Goal: Navigation & Orientation: Find specific page/section

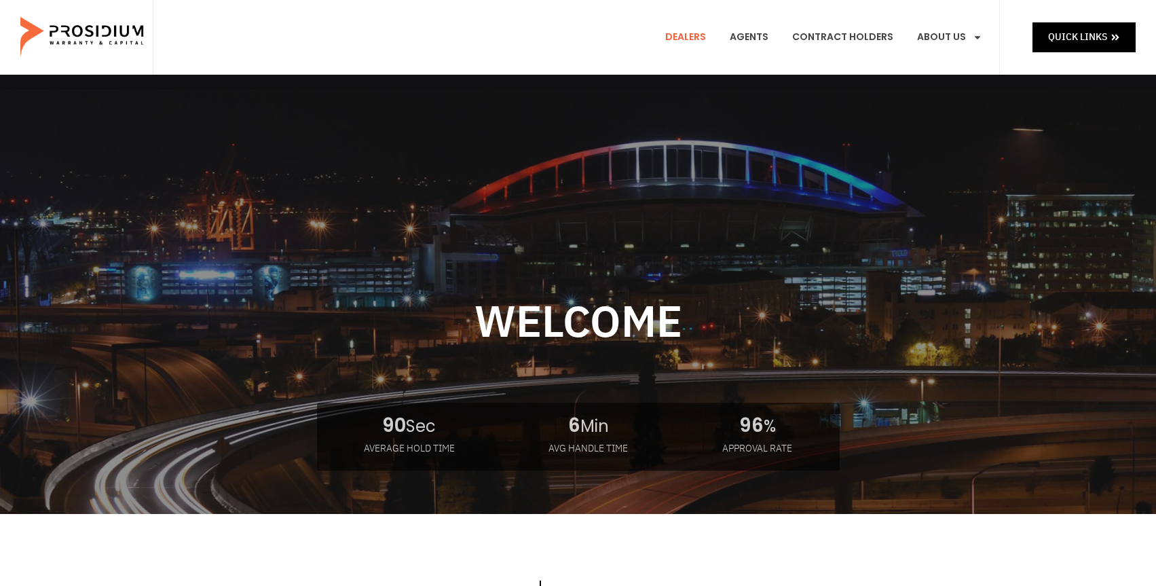
click at [693, 37] on link "Dealers" at bounding box center [685, 37] width 61 height 50
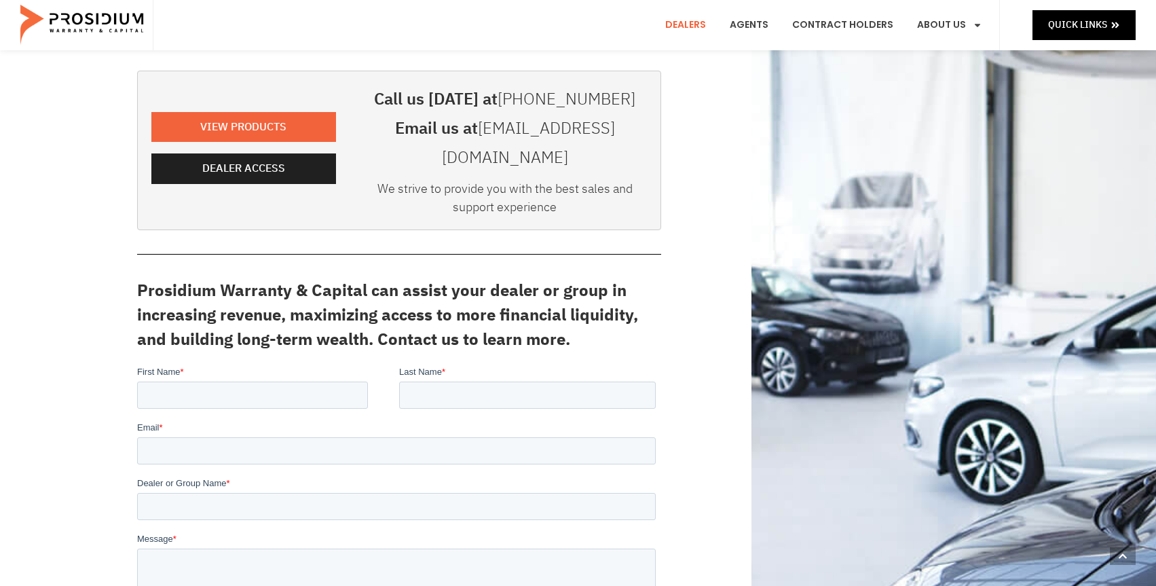
scroll to position [272, 0]
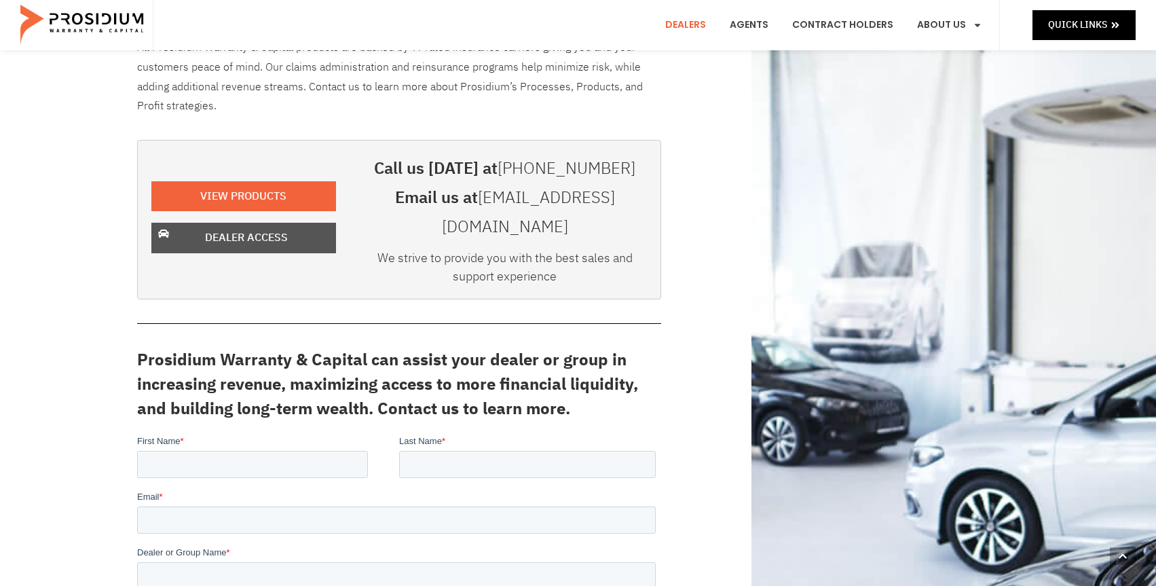
click at [253, 228] on span "Dealer Access" at bounding box center [246, 238] width 83 height 20
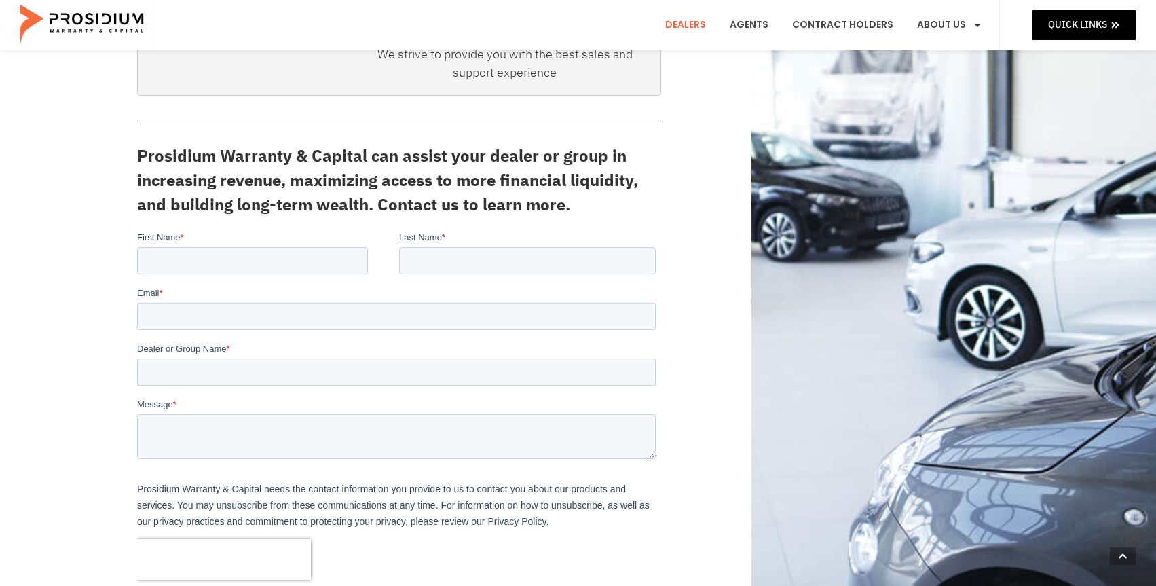
scroll to position [0, 0]
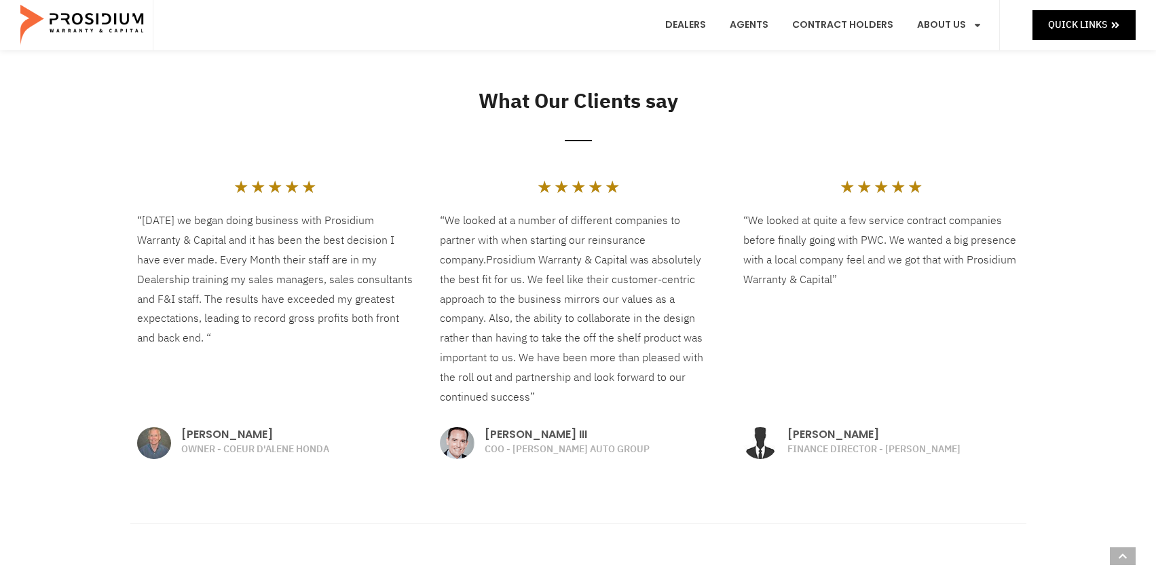
scroll to position [2105, 0]
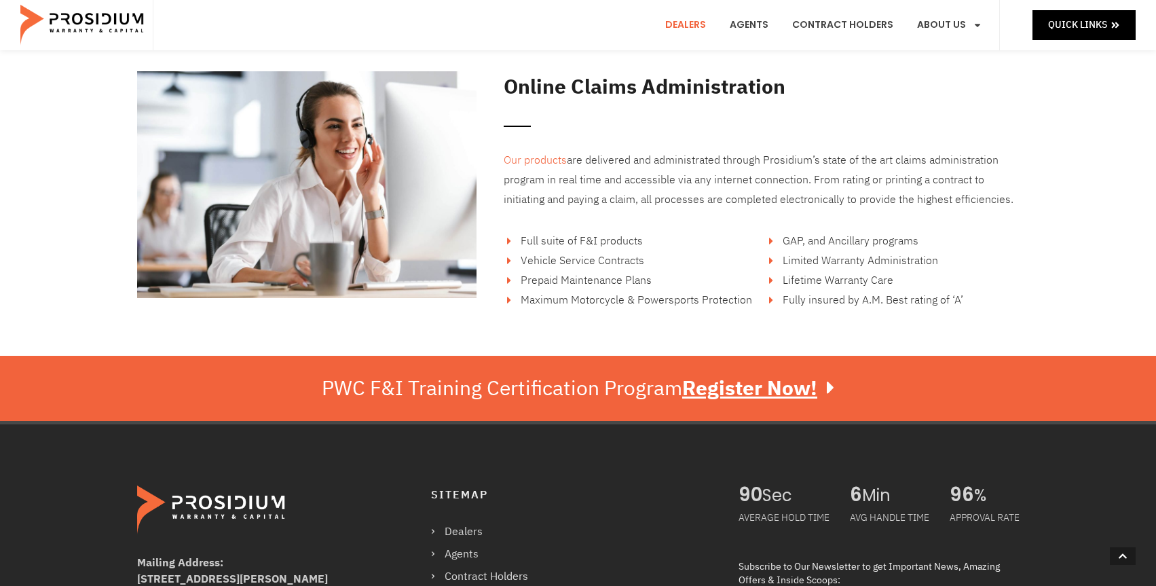
click at [699, 27] on link "Dealers" at bounding box center [685, 25] width 61 height 50
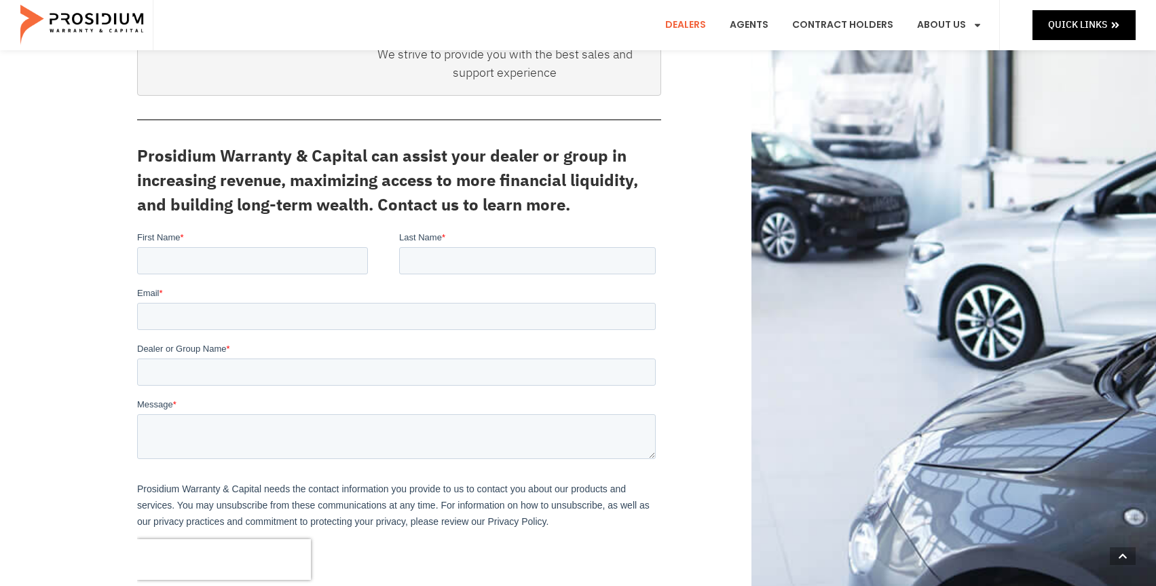
scroll to position [883, 0]
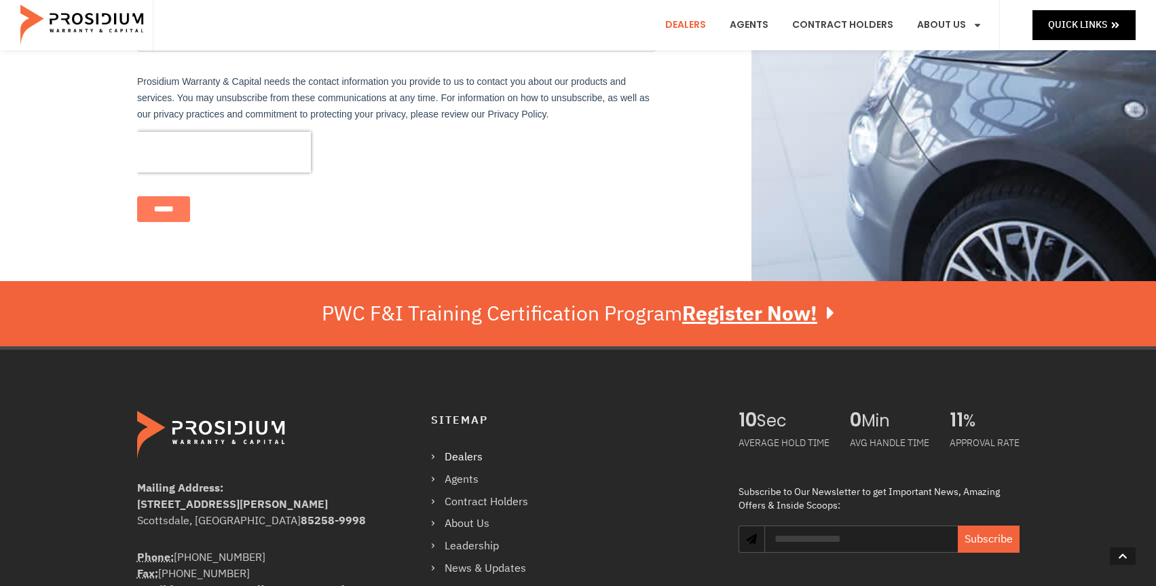
drag, startPoint x: 578, startPoint y: 219, endPoint x: 447, endPoint y: 405, distance: 227.6
drag, startPoint x: 583, startPoint y: 229, endPoint x: 513, endPoint y: 223, distance: 70.2
click at [513, 223] on div "******" at bounding box center [398, 209] width 524 height 49
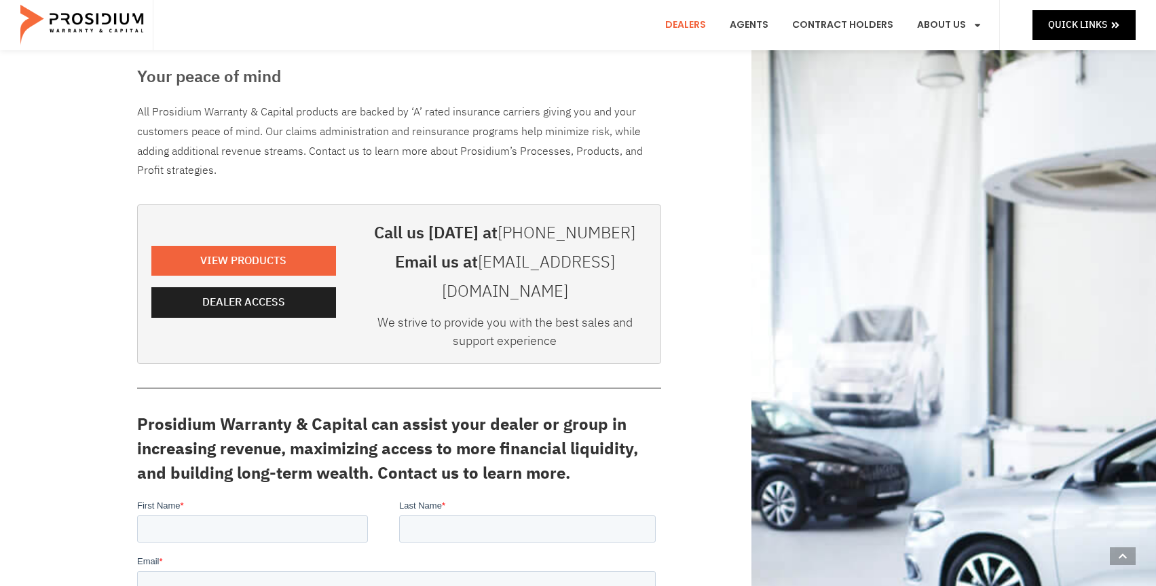
scroll to position [204, 0]
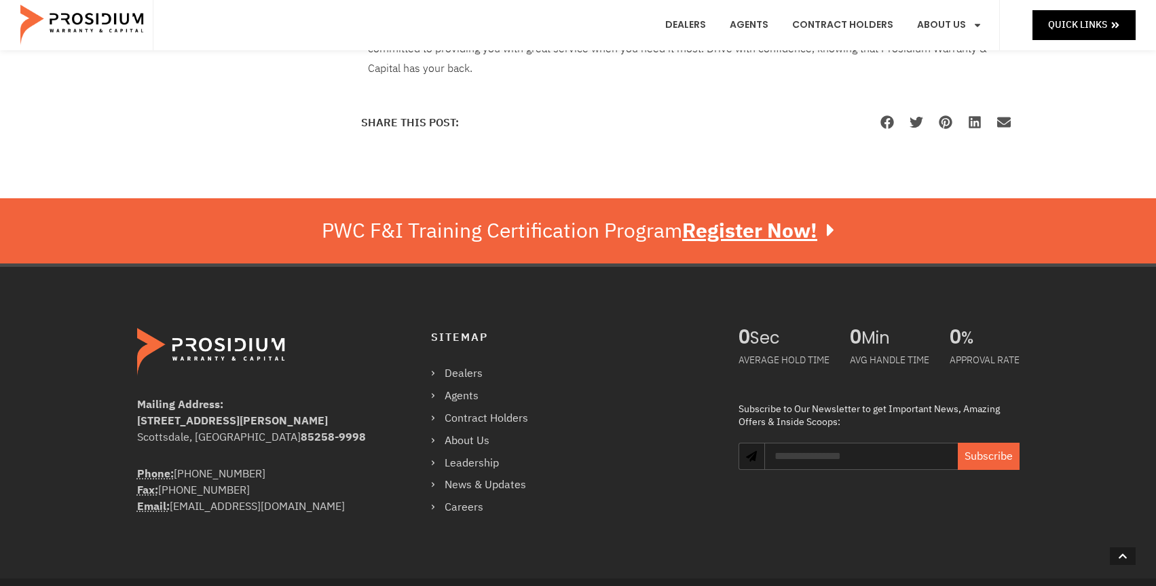
scroll to position [1222, 0]
